Goal: Task Accomplishment & Management: Complete application form

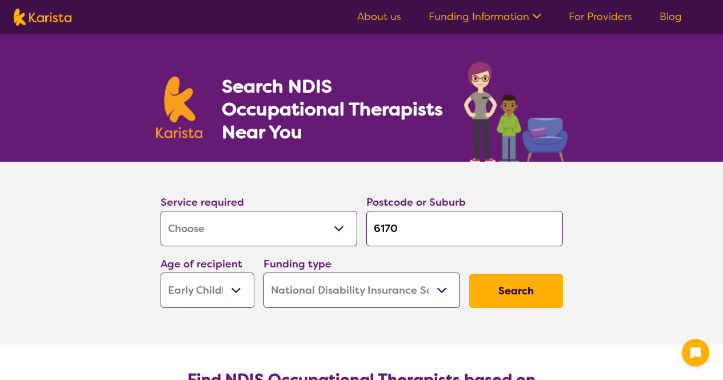
select select "[MEDICAL_DATA]"
select select "EC"
select select "NDIS"
select select "[MEDICAL_DATA]"
select select "EC"
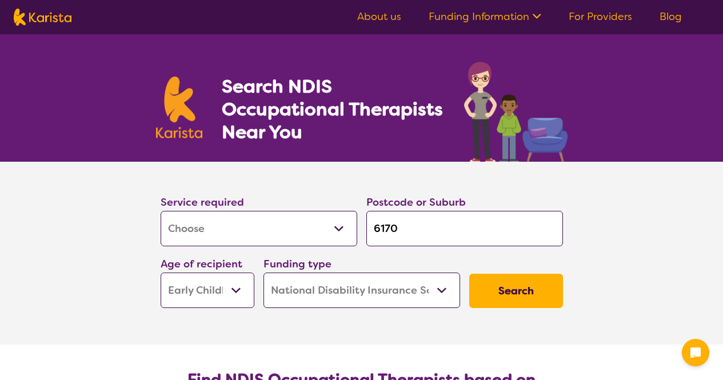
select select "NDIS"
click at [414, 225] on input "6170" at bounding box center [464, 228] width 197 height 35
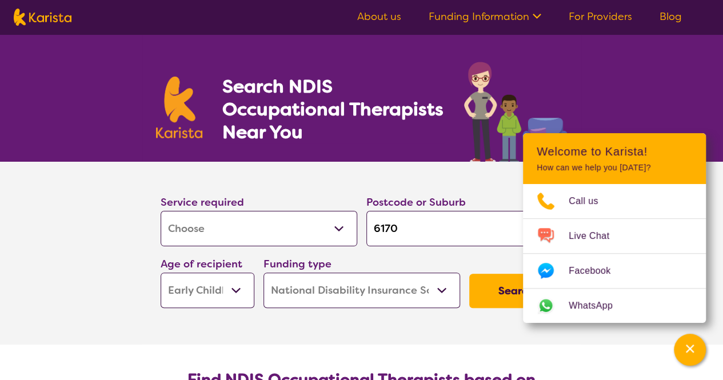
click at [414, 225] on input "6170" at bounding box center [464, 228] width 197 height 35
paste input "THORNLIE"
type input "THORNLIE"
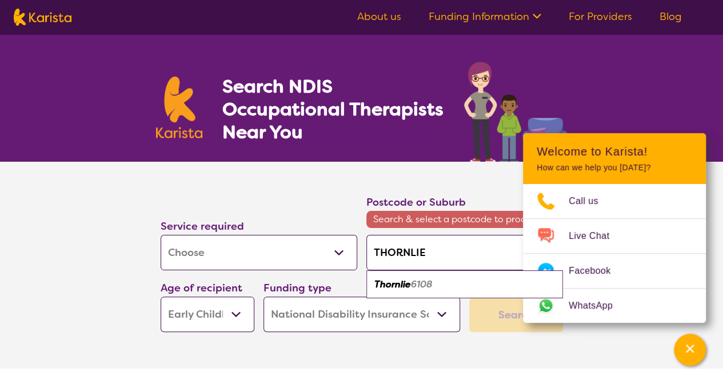
click at [425, 285] on em "6108" at bounding box center [422, 284] width 22 height 12
type input "6108"
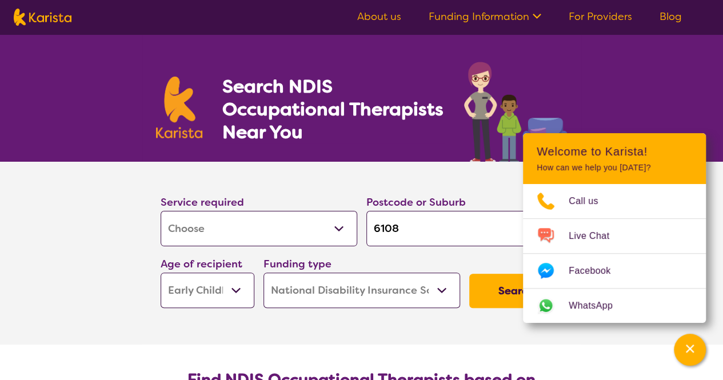
click at [229, 295] on select "Early Childhood - 0 to 9 Child - 10 to 11 Adolescent - 12 to 17 Adult - 18 to 6…" at bounding box center [208, 290] width 94 height 35
select select "AG"
click at [161, 273] on select "Early Childhood - 0 to 9 Child - 10 to 11 Adolescent - 12 to 17 Adult - 18 to 6…" at bounding box center [208, 290] width 94 height 35
select select "AG"
click at [513, 287] on button "Search" at bounding box center [516, 291] width 94 height 34
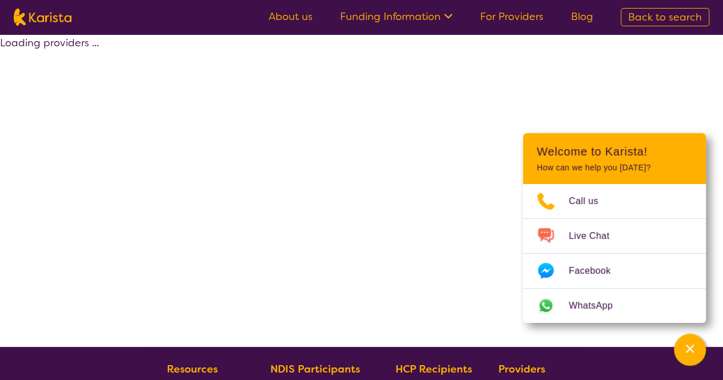
select select "by_score"
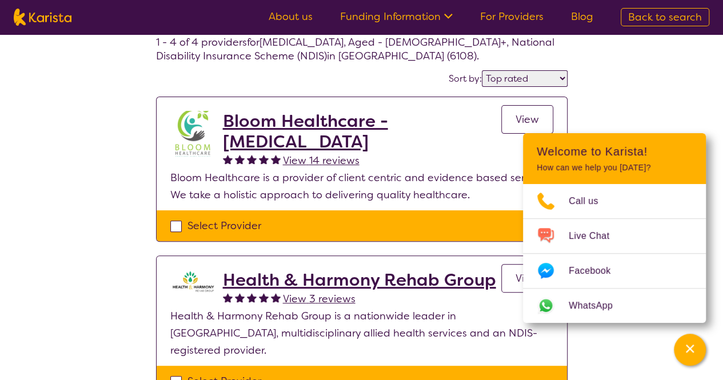
scroll to position [50, 0]
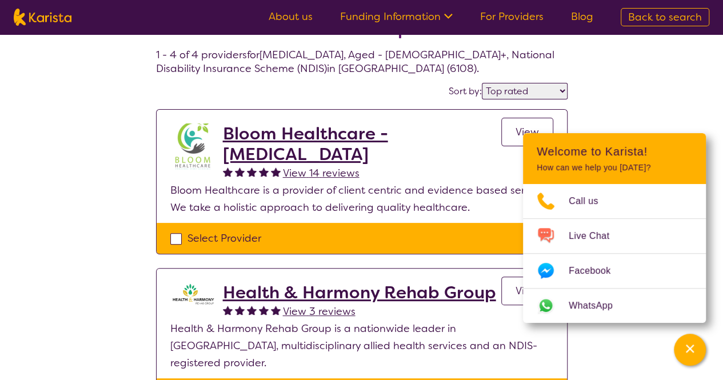
click at [298, 241] on div "Select Provider" at bounding box center [361, 238] width 383 height 17
checkbox input "true"
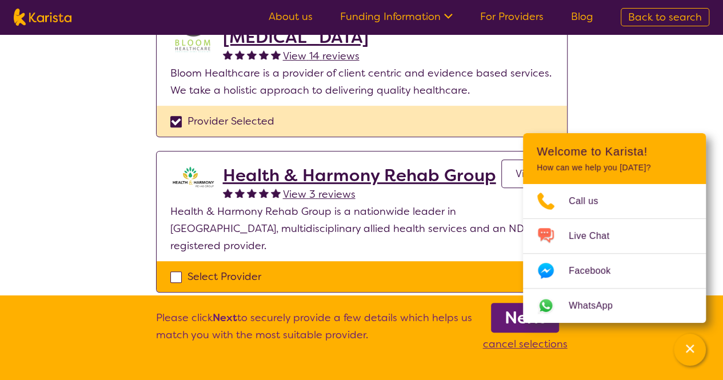
scroll to position [181, 0]
